Goal: Information Seeking & Learning: Learn about a topic

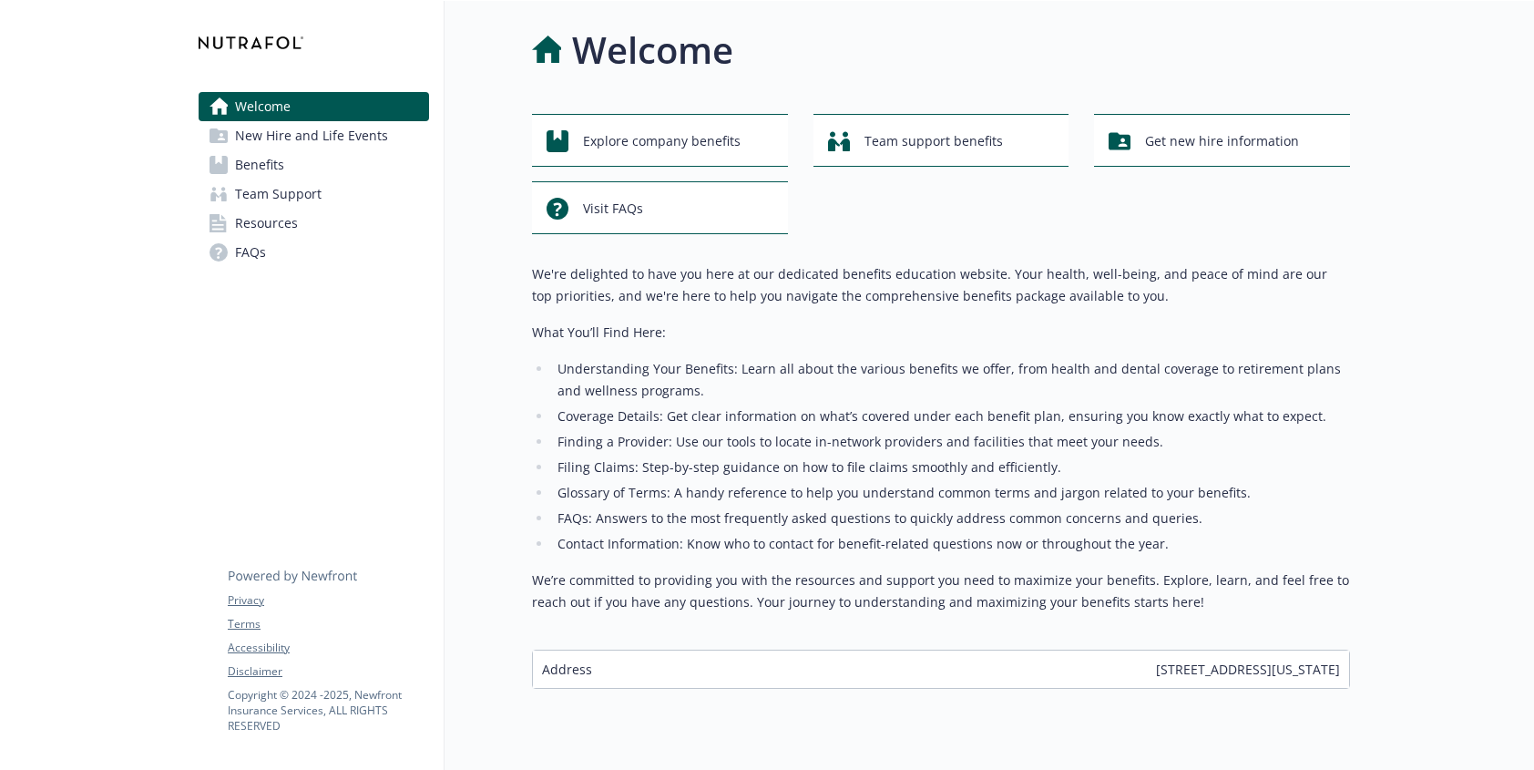
click at [353, 170] on link "Benefits" at bounding box center [314, 164] width 230 height 29
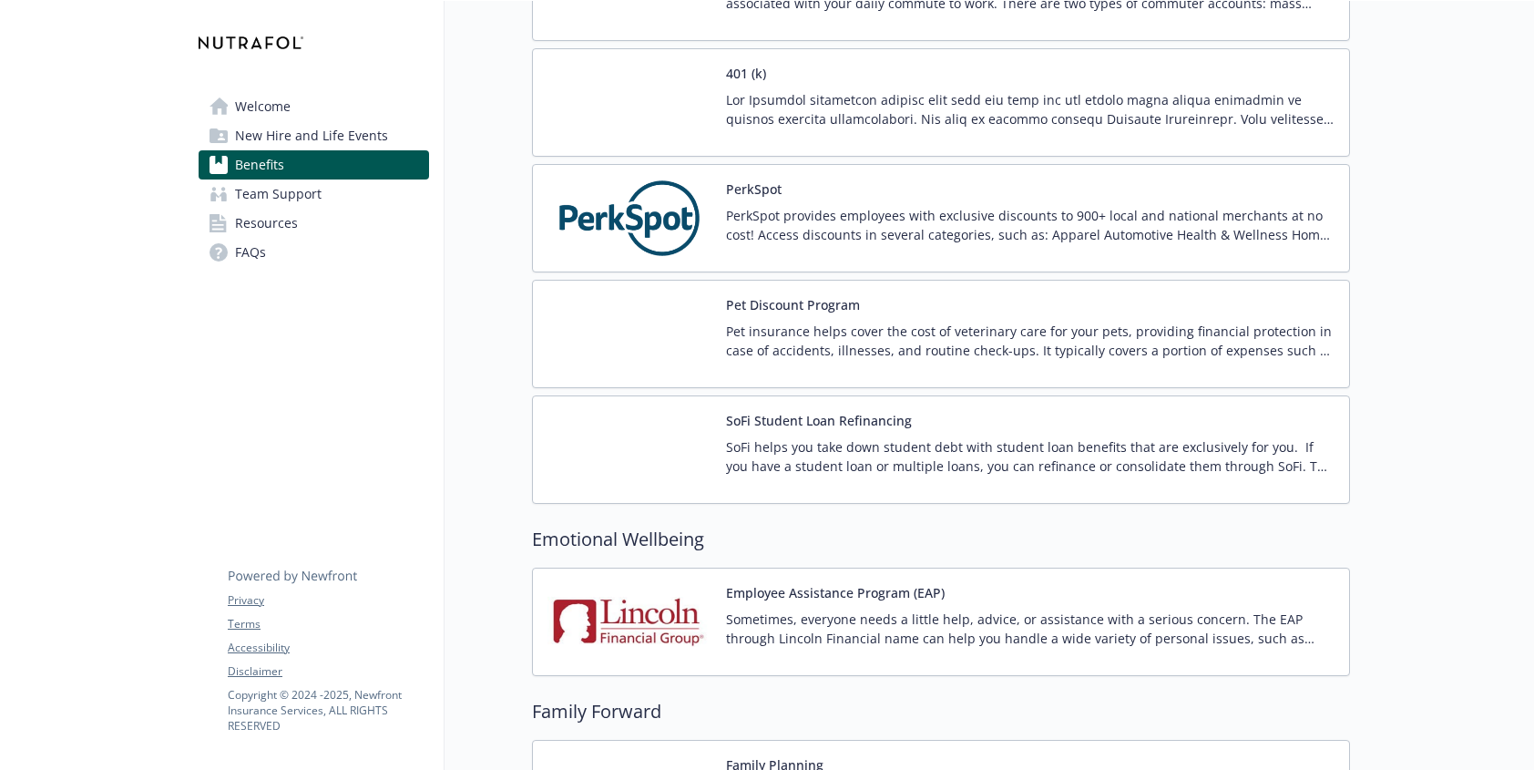
scroll to position [3345, 0]
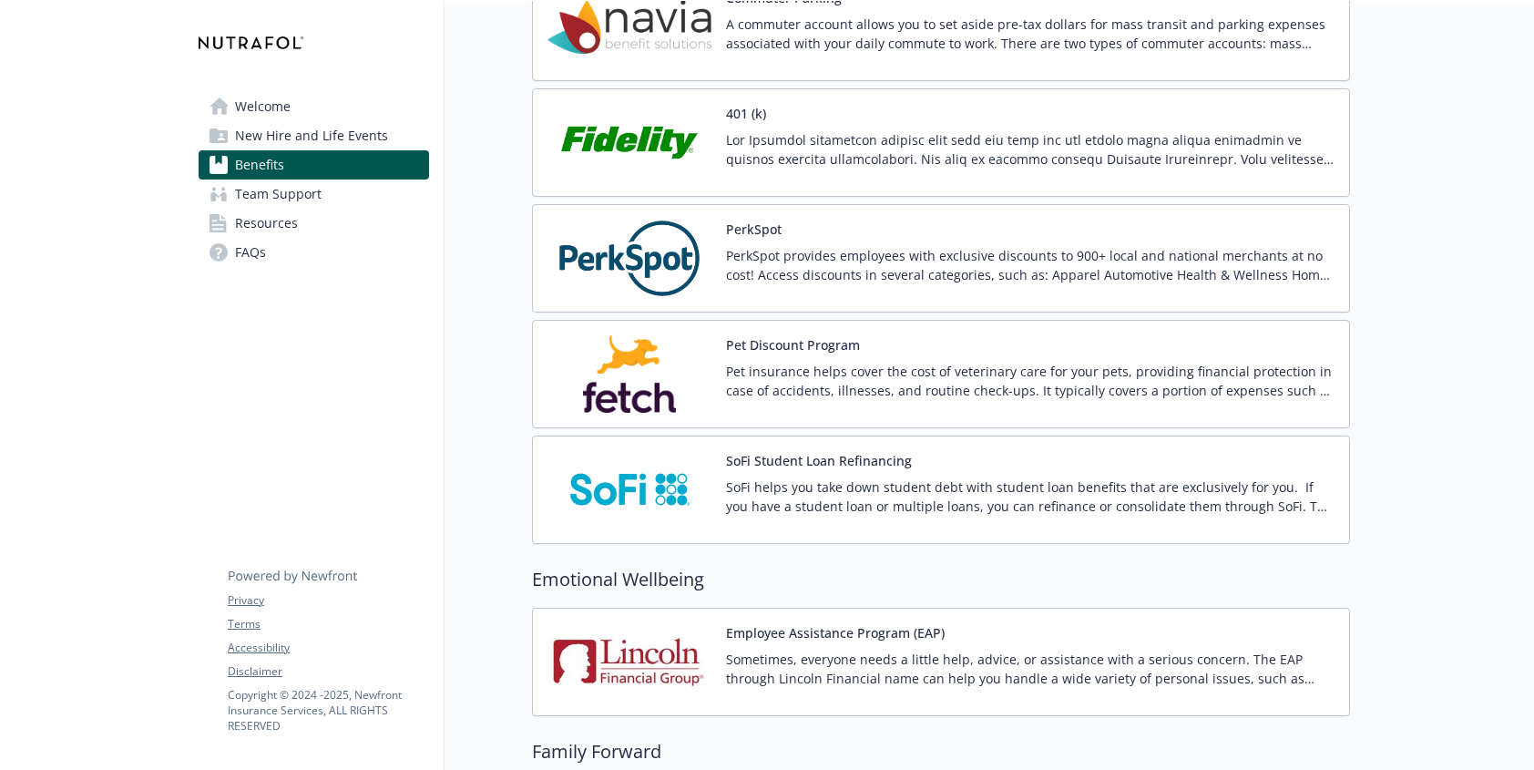
click at [956, 382] on p "Pet insurance helps cover the cost of veterinary care for your pets, providing …" at bounding box center [1030, 381] width 609 height 38
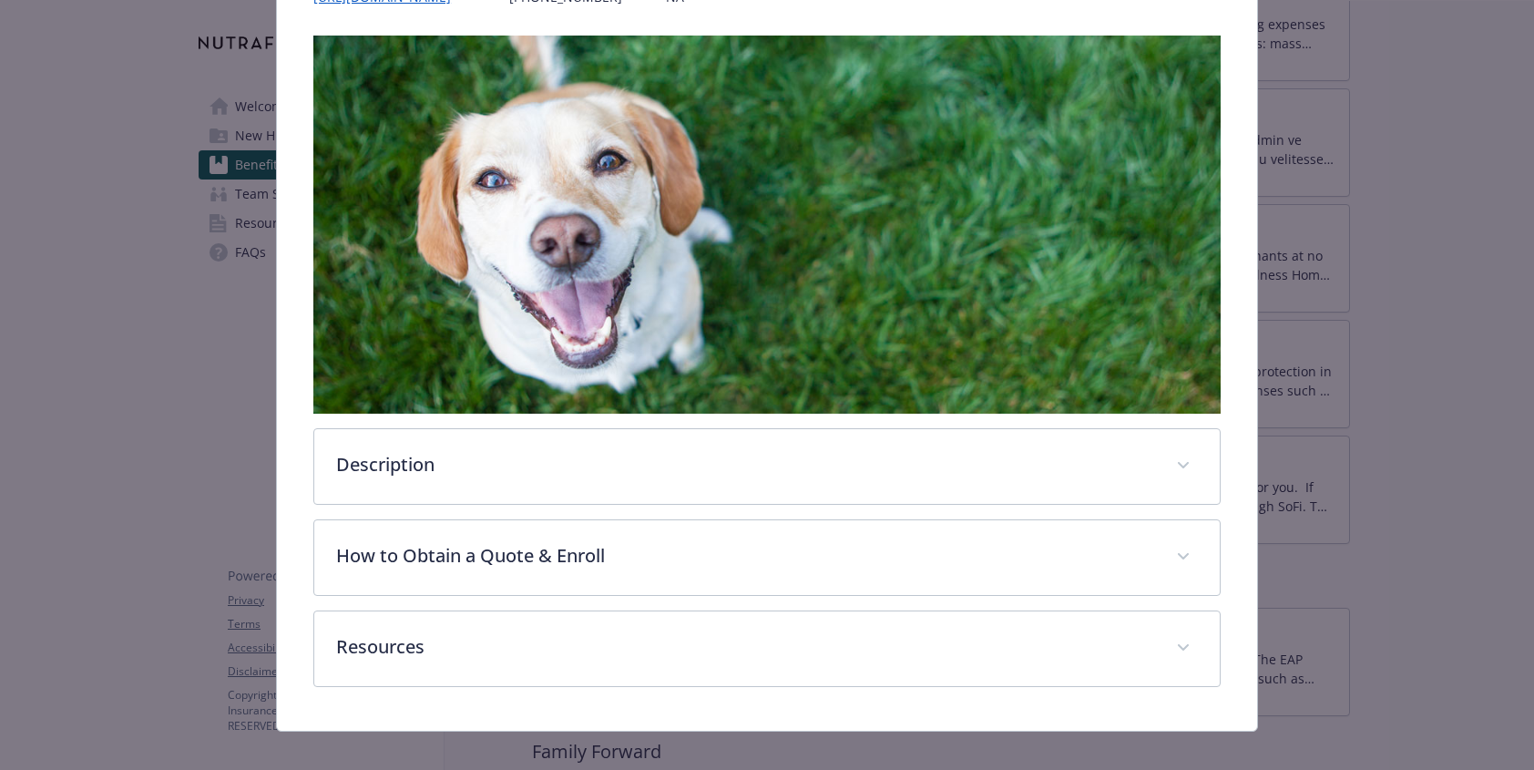
scroll to position [393, 0]
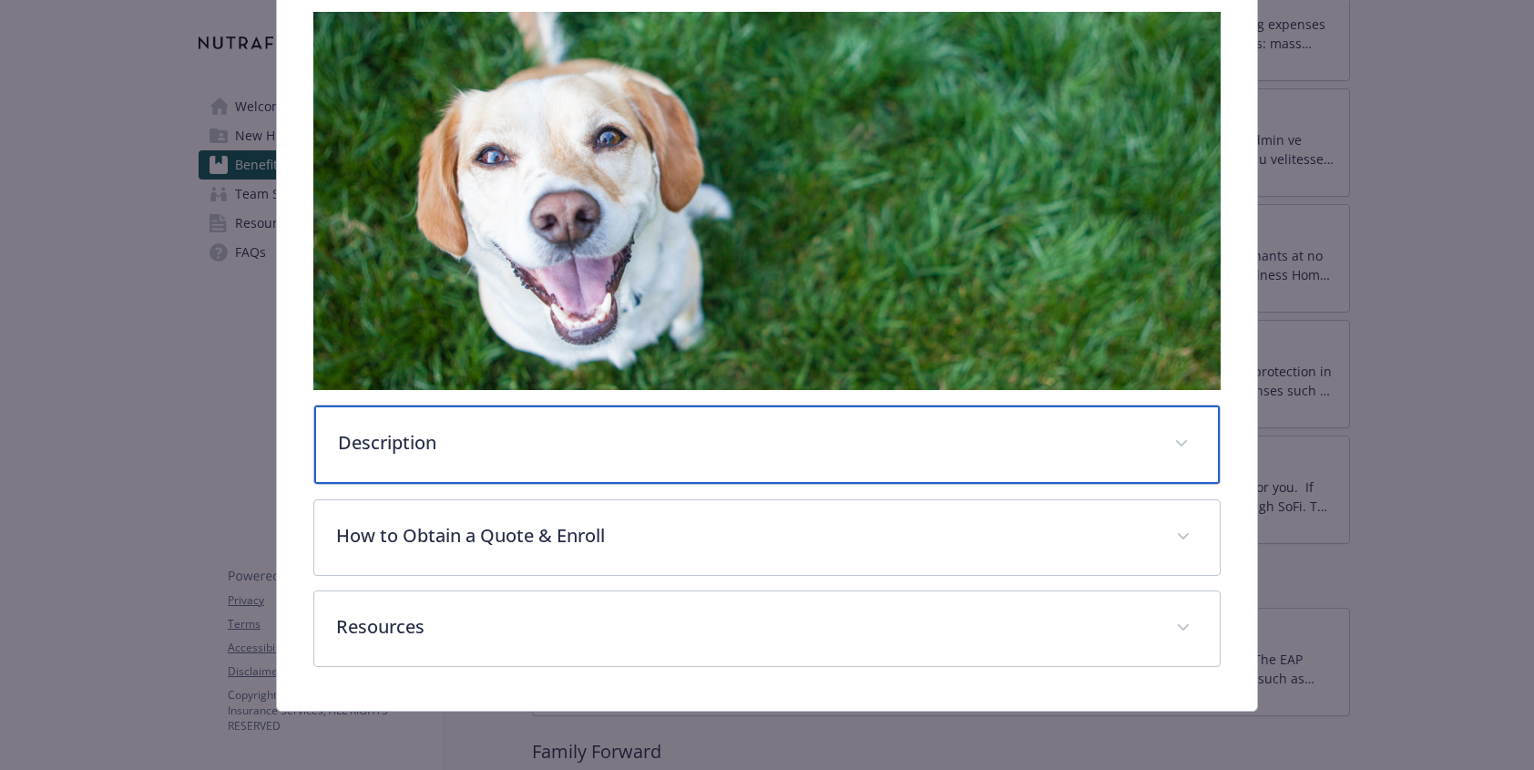
click at [777, 470] on div "Description" at bounding box center [767, 444] width 906 height 78
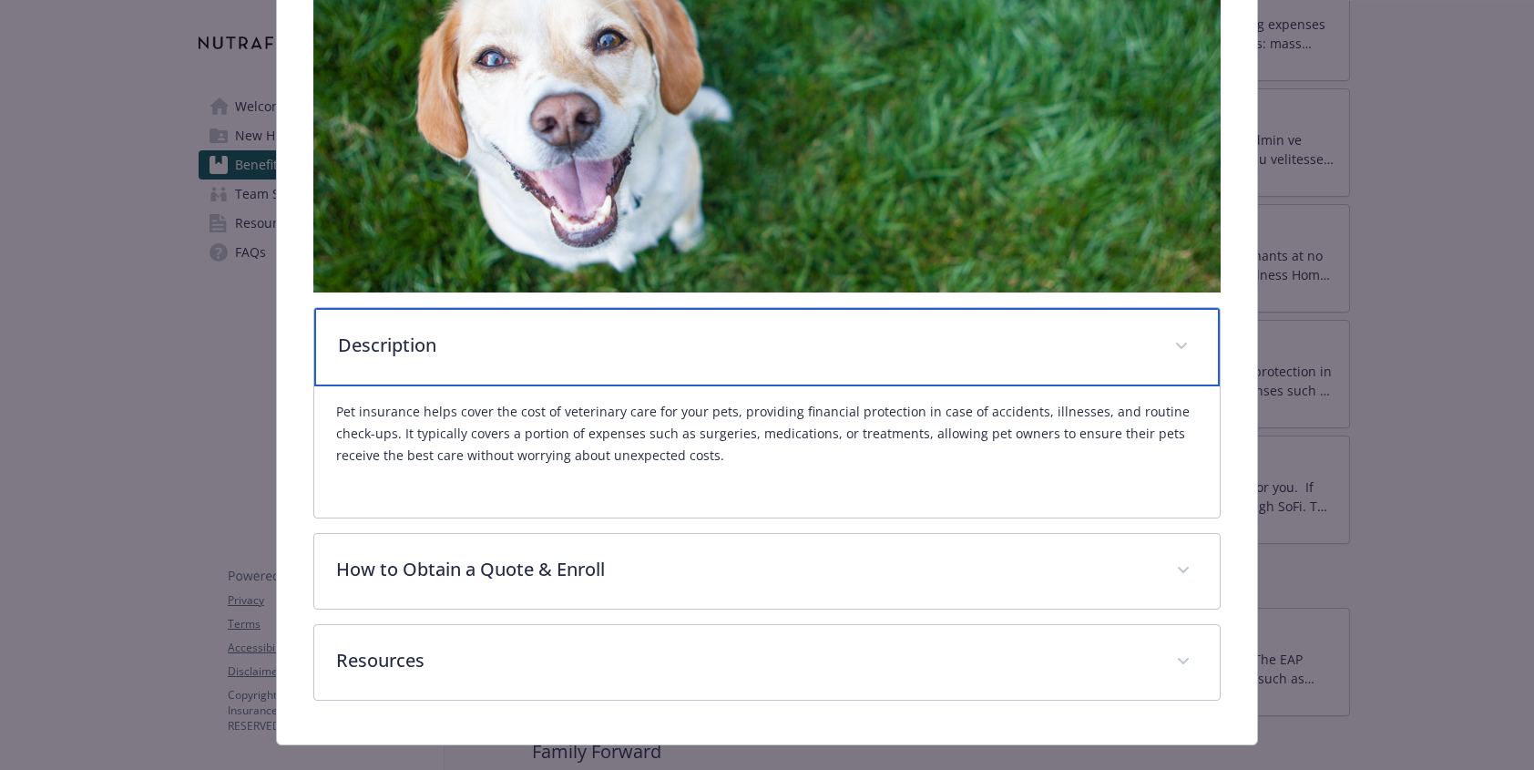
scroll to position [527, 0]
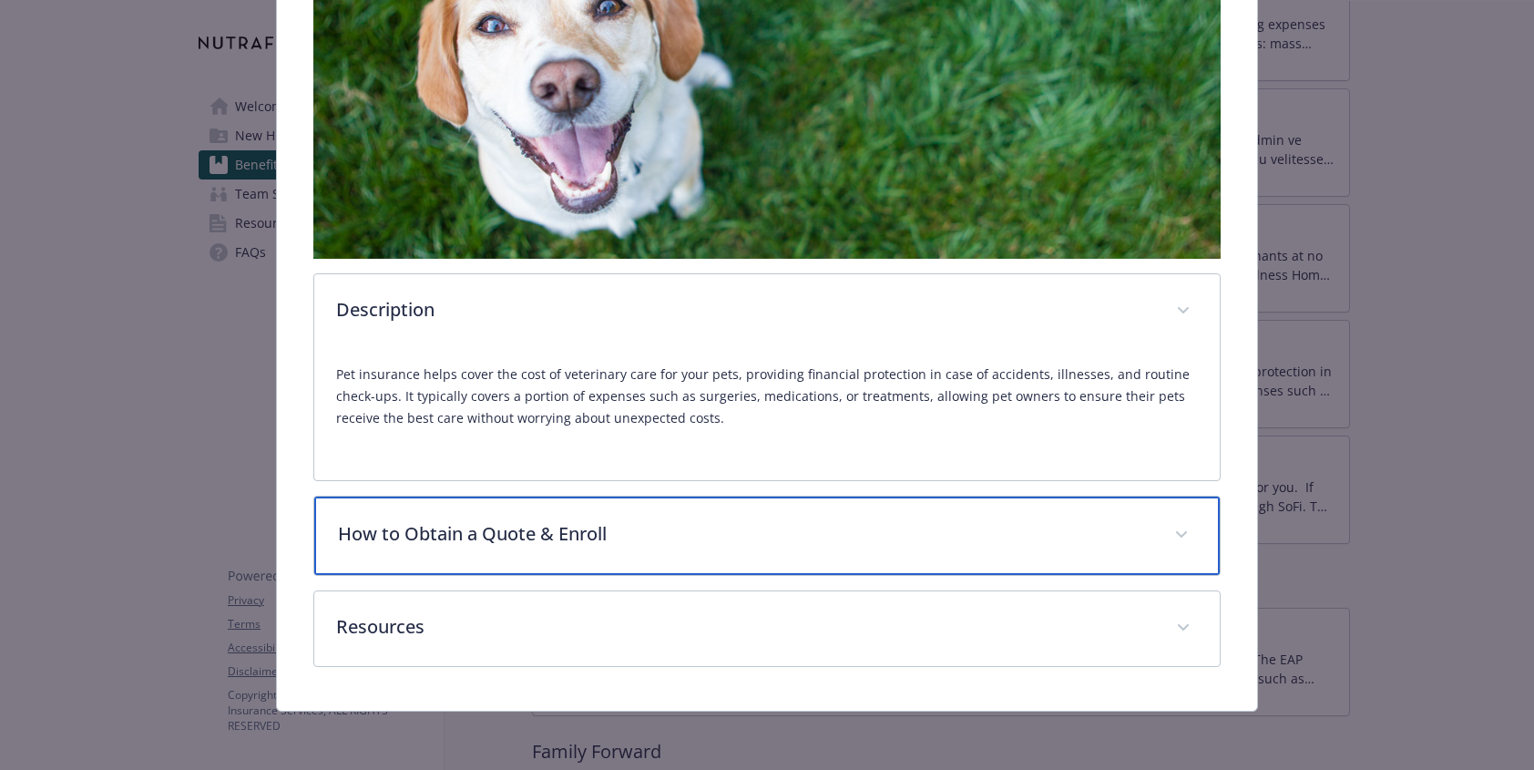
click at [919, 556] on div "How to Obtain a Quote & Enroll" at bounding box center [767, 536] width 906 height 78
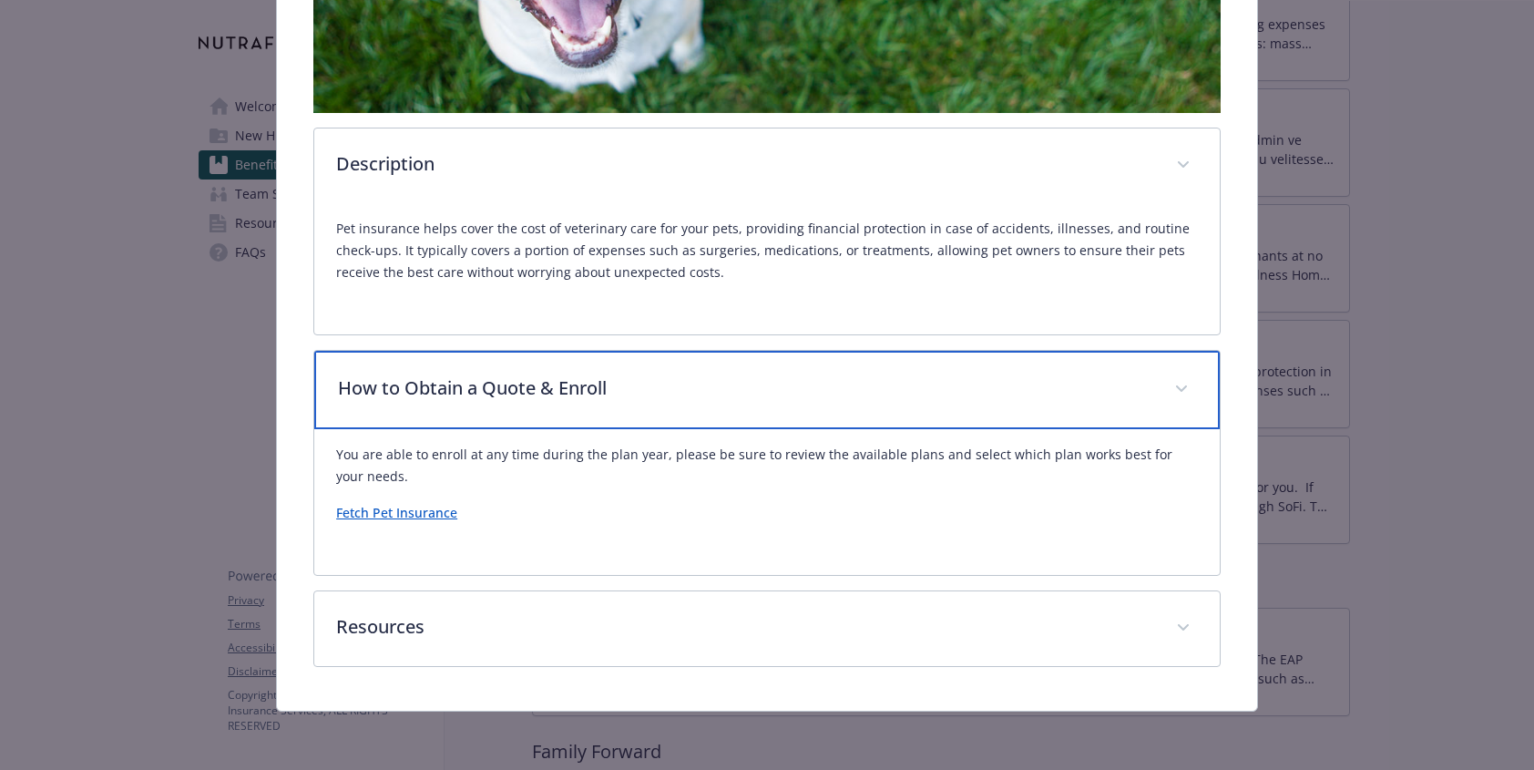
scroll to position [673, 0]
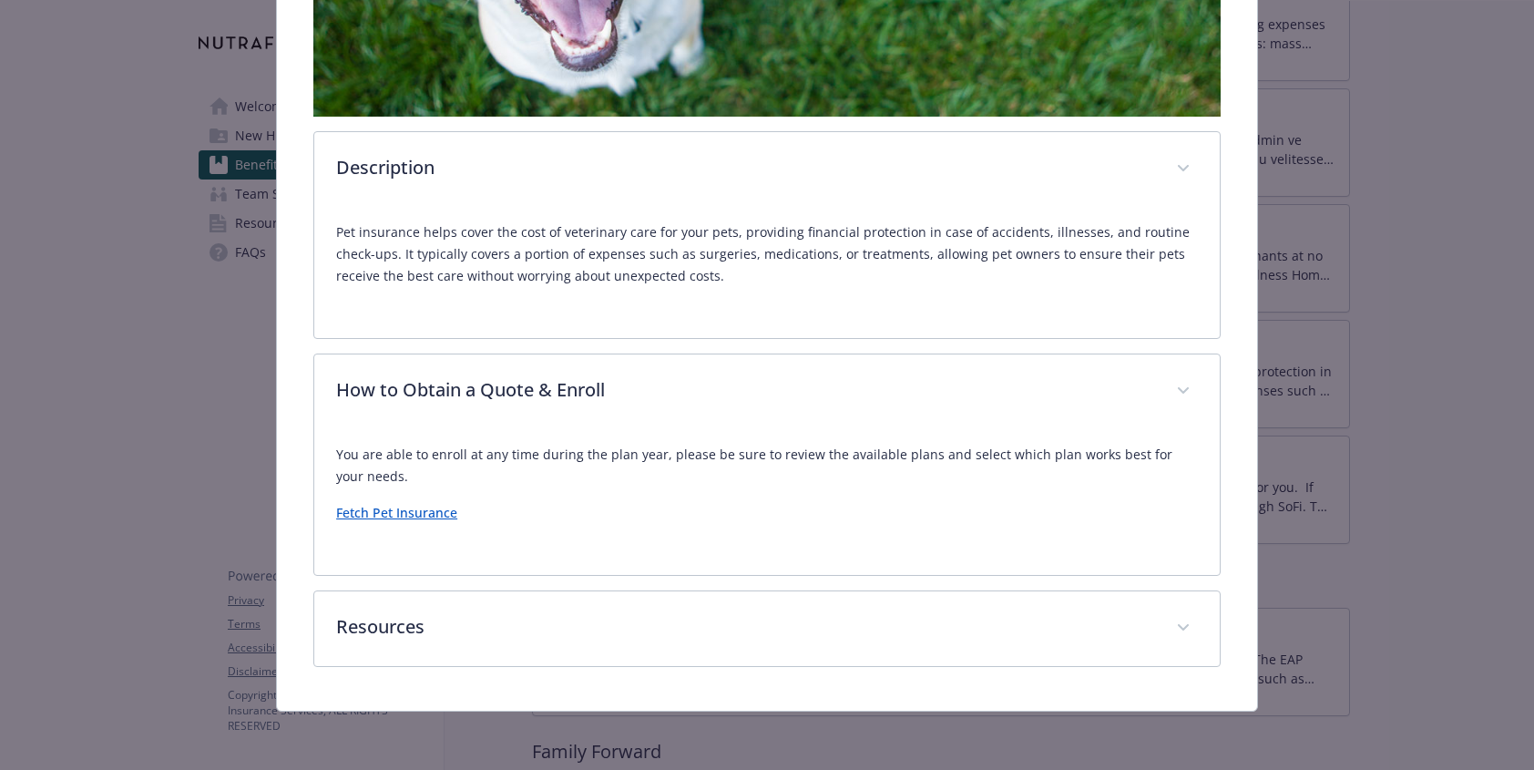
click at [415, 511] on link "Fetch Pet Insurance" at bounding box center [396, 512] width 121 height 17
